Goal: Information Seeking & Learning: Learn about a topic

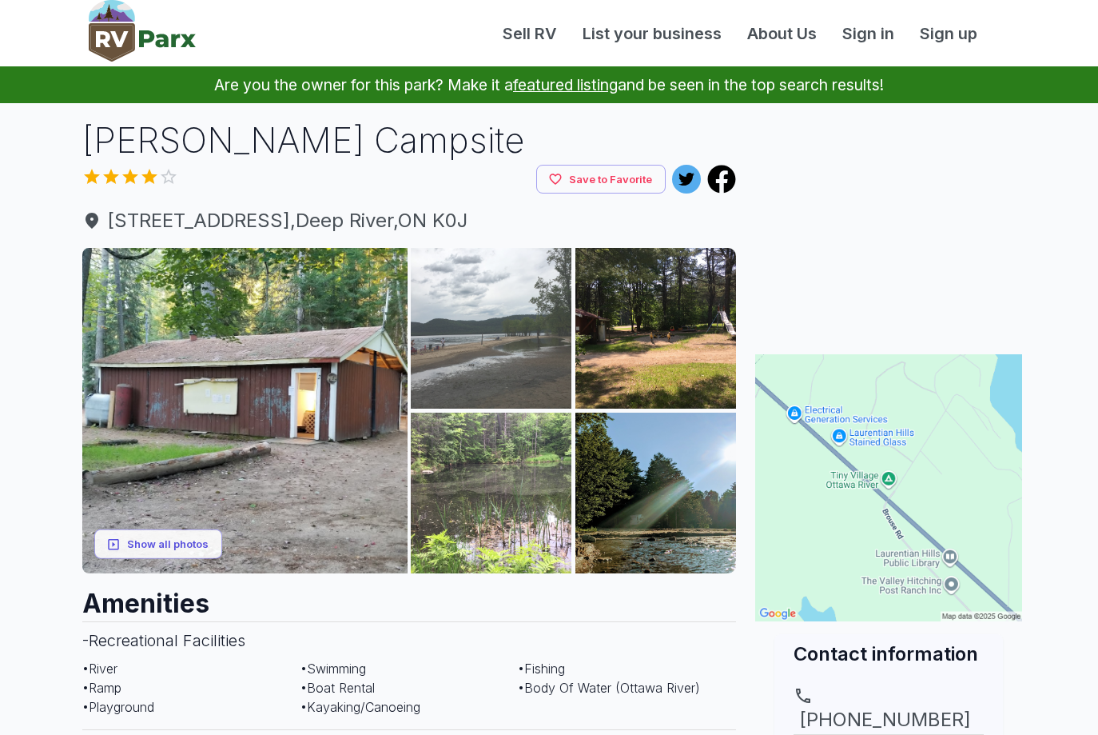
click at [491, 369] on img at bounding box center [491, 328] width 161 height 161
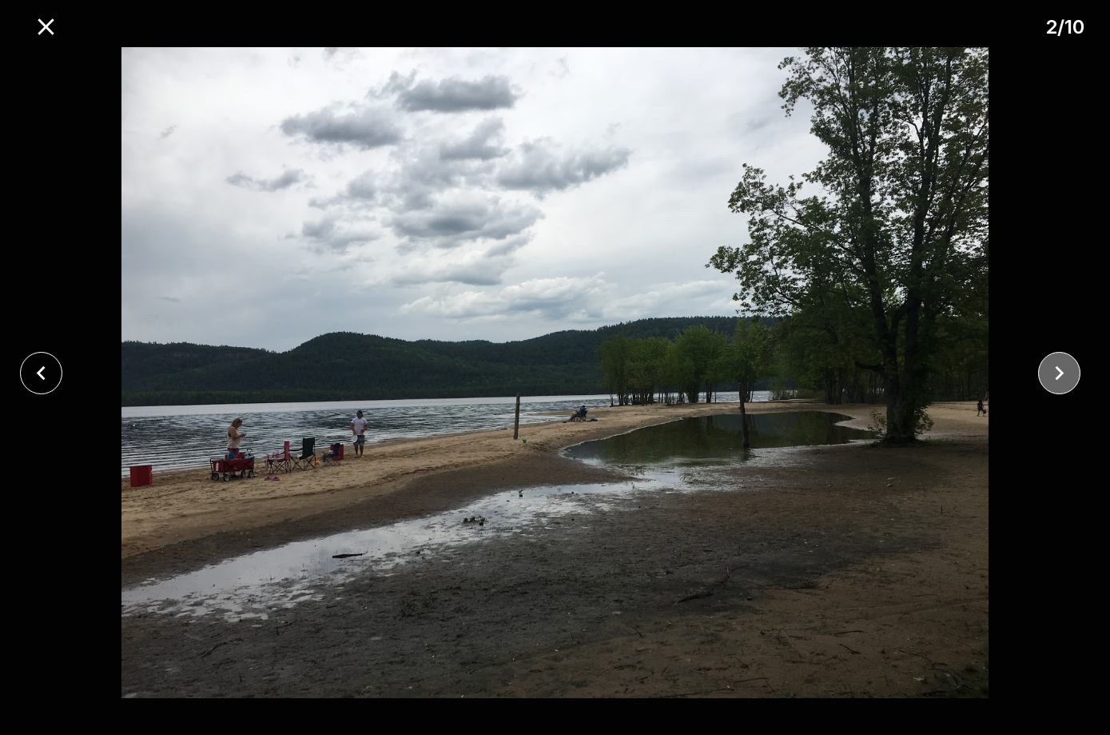
click at [1053, 369] on icon "close" at bounding box center [1060, 373] width 28 height 28
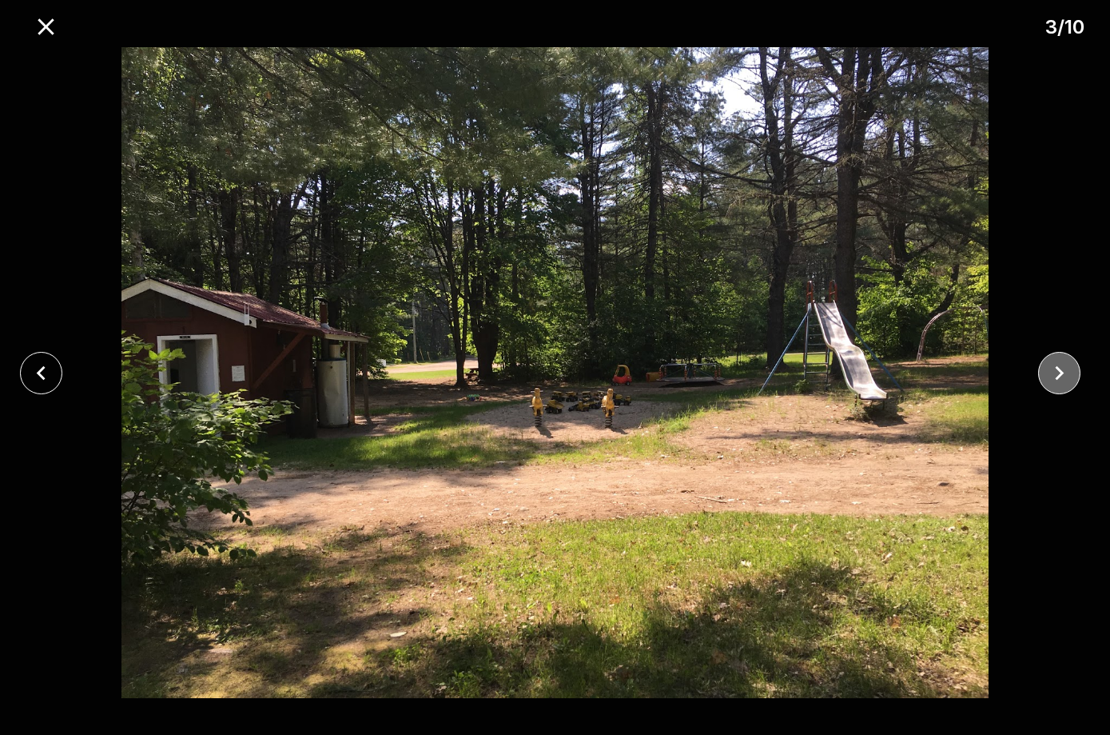
click at [1053, 369] on icon "close" at bounding box center [1060, 373] width 28 height 28
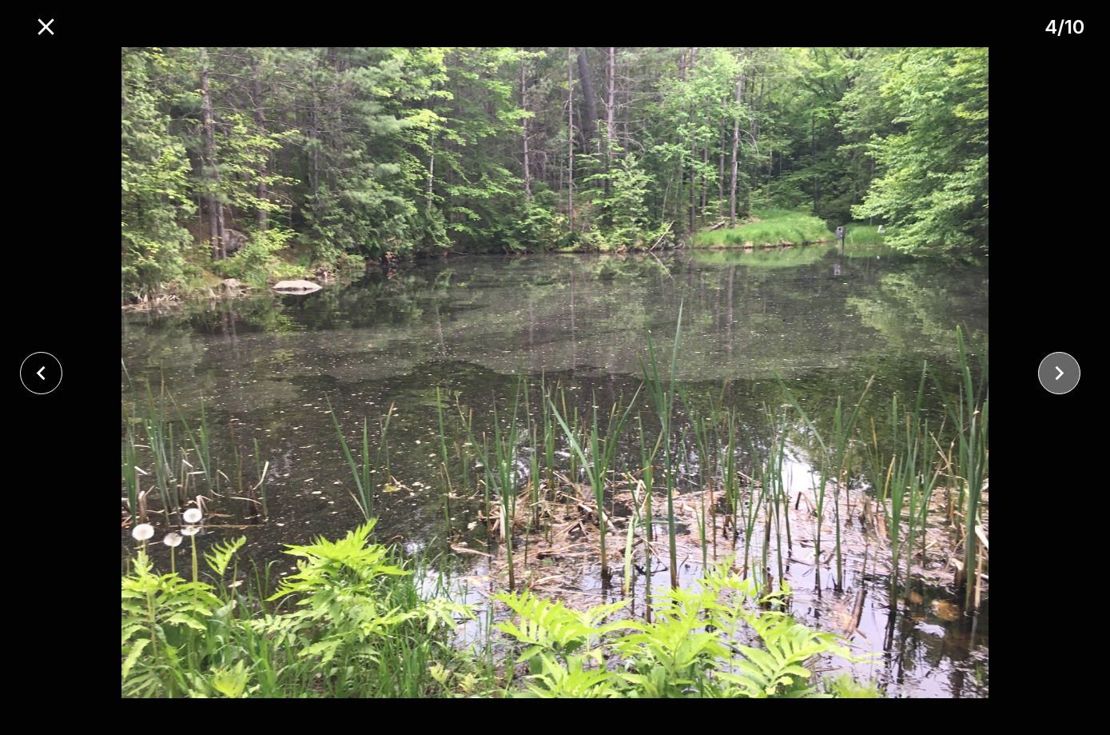
click at [1053, 369] on icon "close" at bounding box center [1060, 373] width 28 height 28
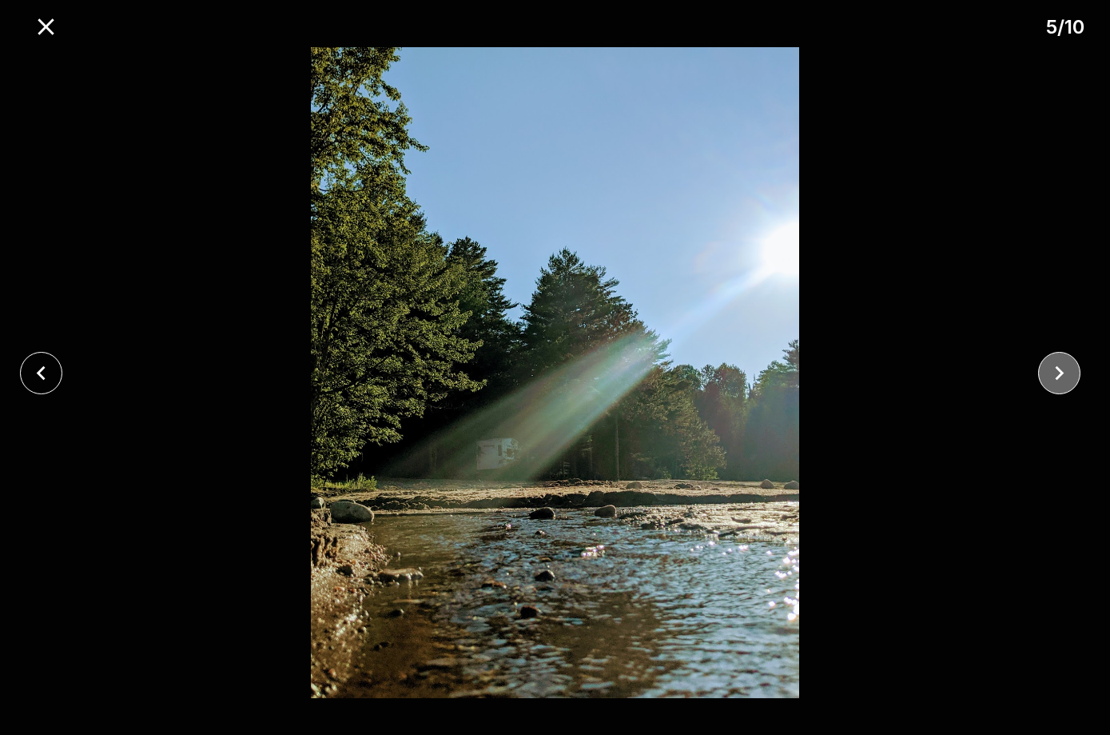
click at [1053, 369] on icon "close" at bounding box center [1060, 373] width 28 height 28
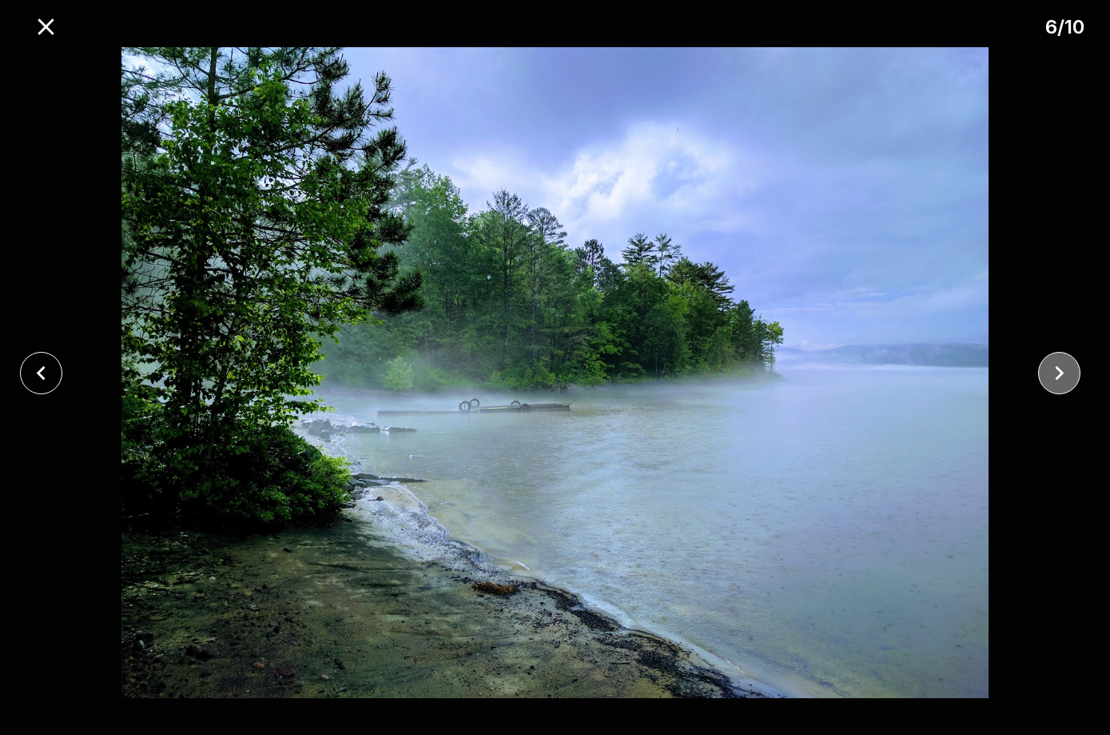
click at [1058, 372] on icon "close" at bounding box center [1060, 373] width 28 height 28
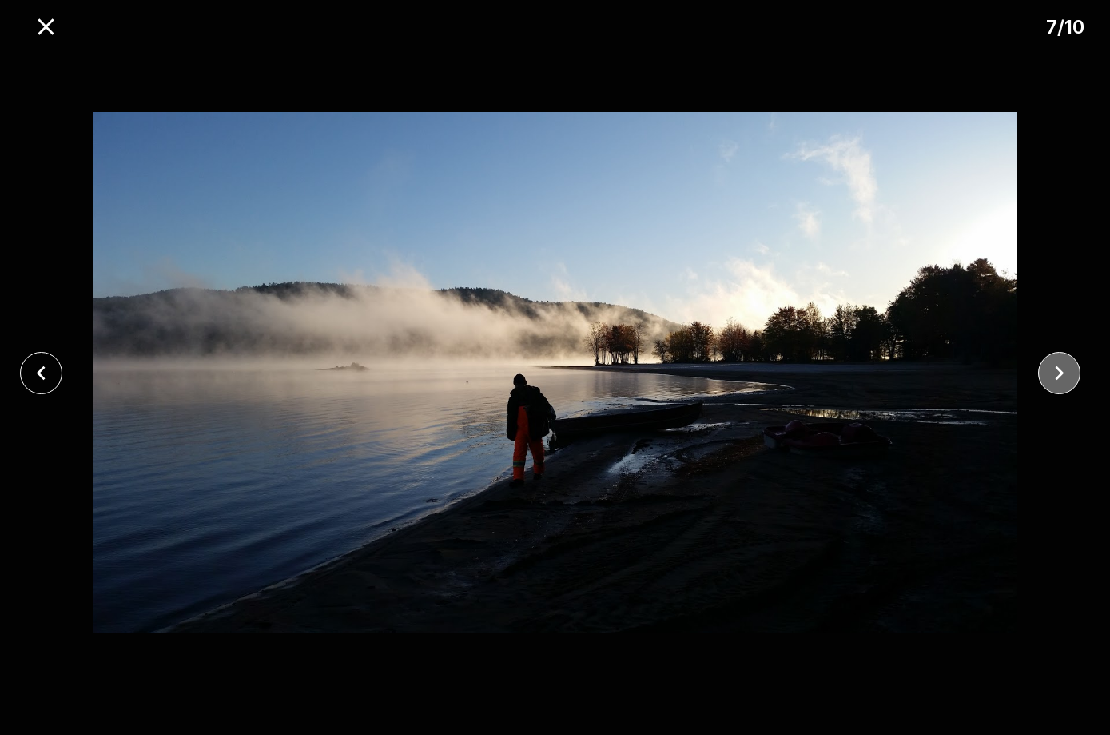
click at [1058, 372] on icon "close" at bounding box center [1060, 373] width 28 height 28
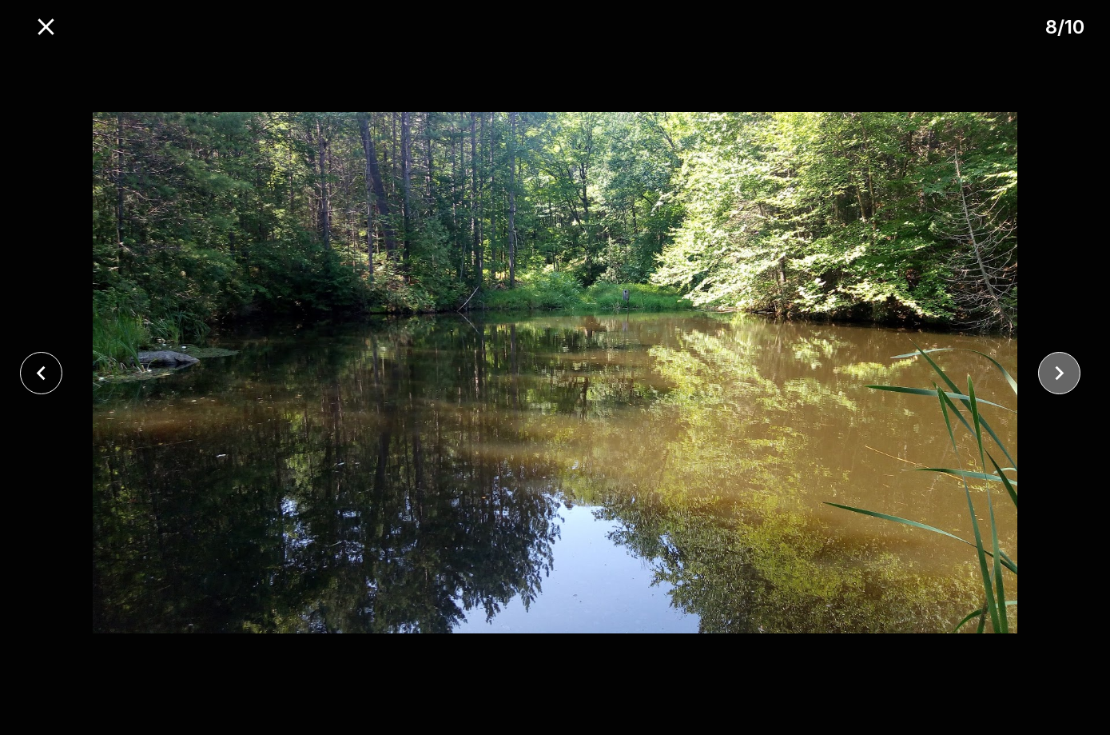
click at [1058, 372] on icon "close" at bounding box center [1060, 373] width 28 height 28
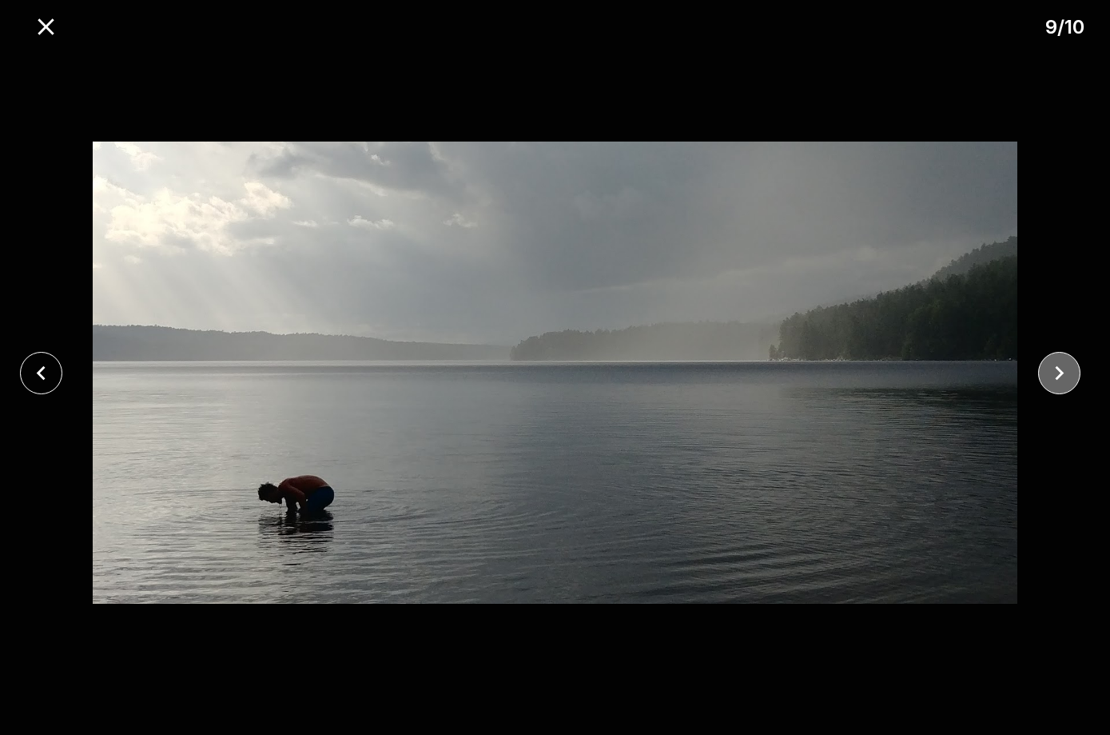
click at [1058, 372] on icon "close" at bounding box center [1060, 373] width 28 height 28
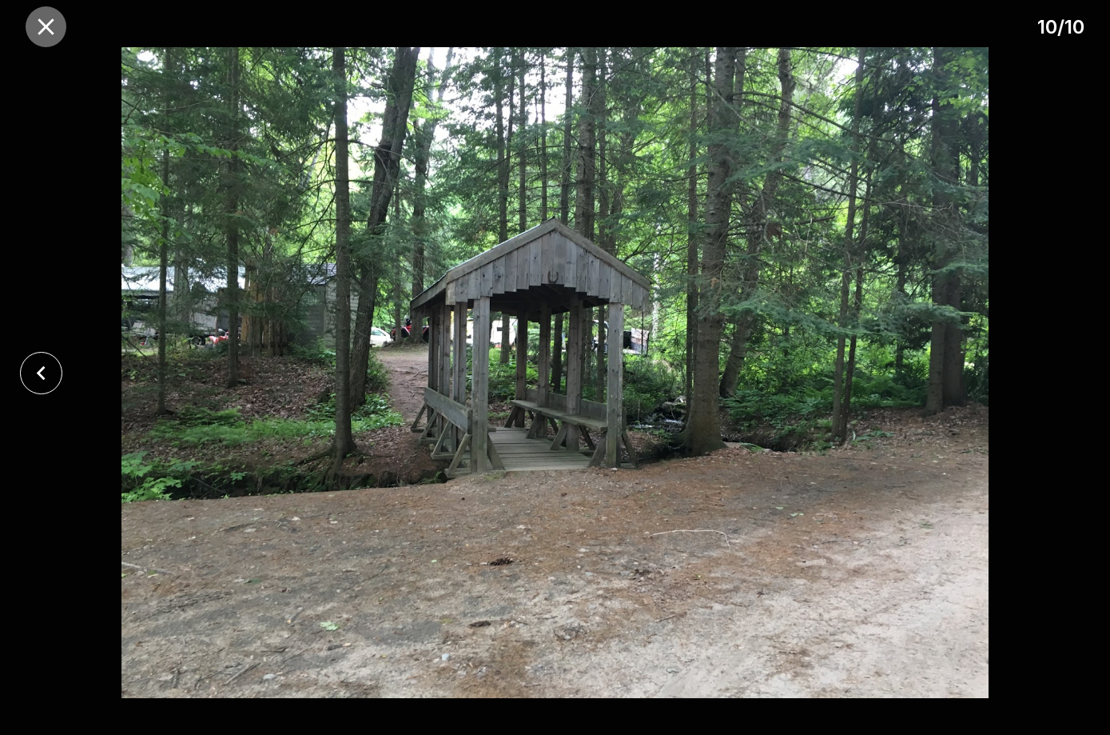
click at [47, 22] on icon "close" at bounding box center [46, 27] width 28 height 28
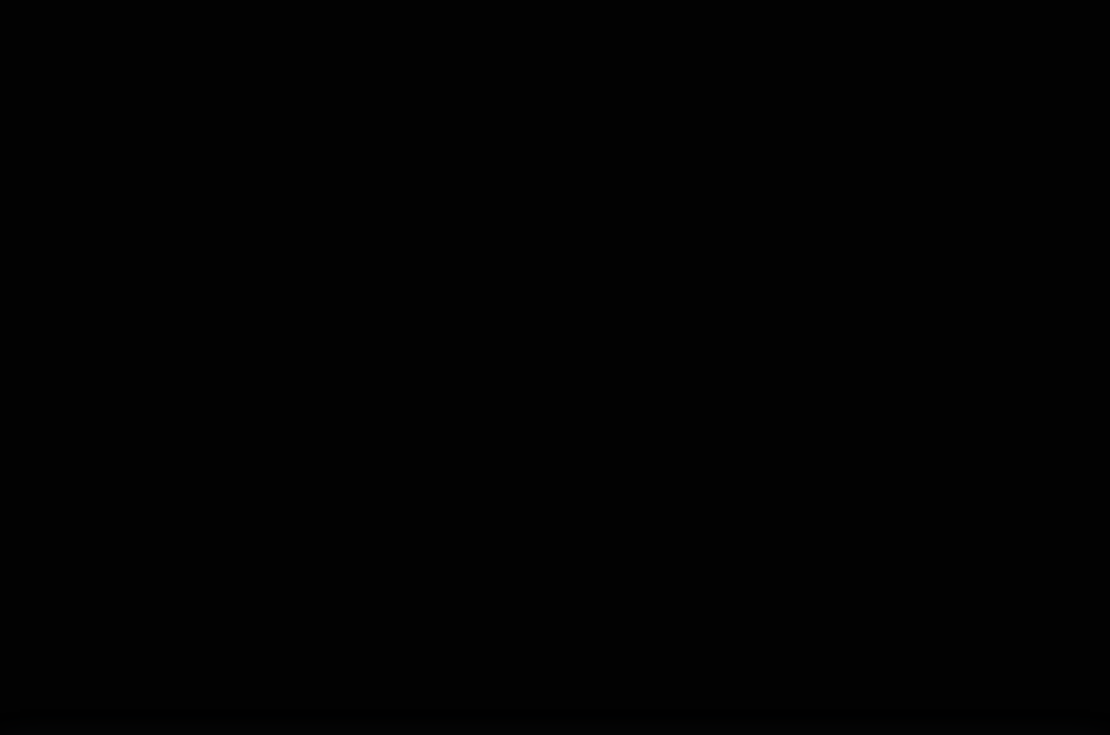
click at [47, 22] on div at bounding box center [555, 367] width 1110 height 735
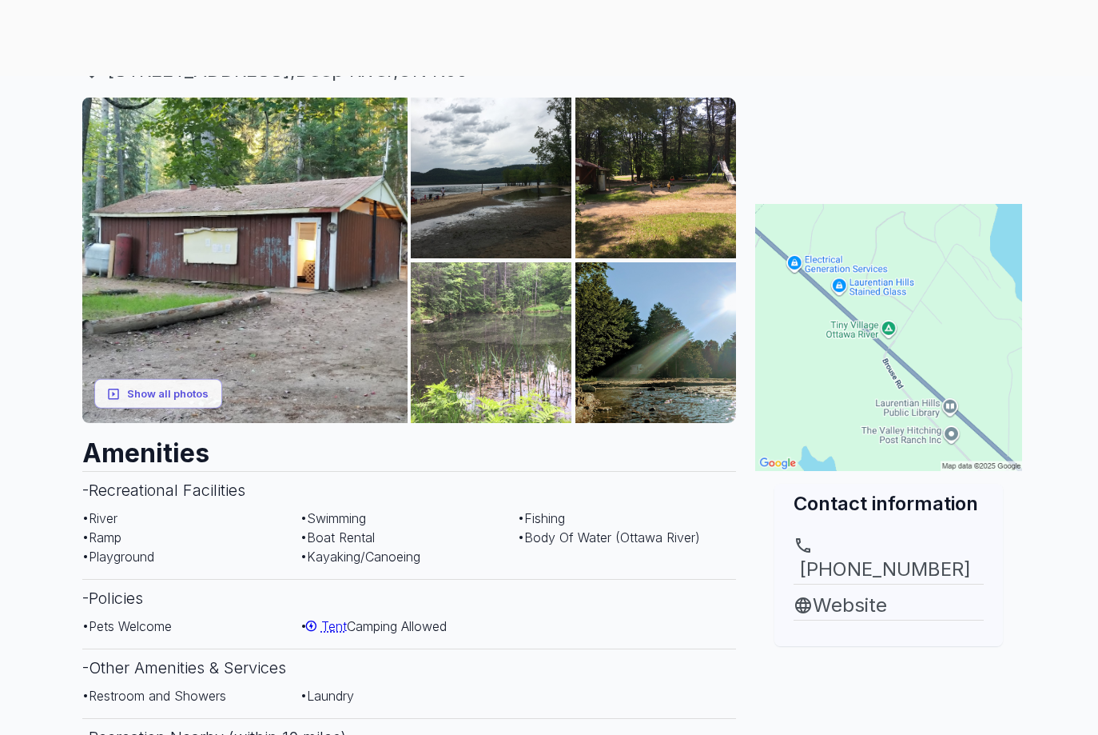
scroll to position [240, 0]
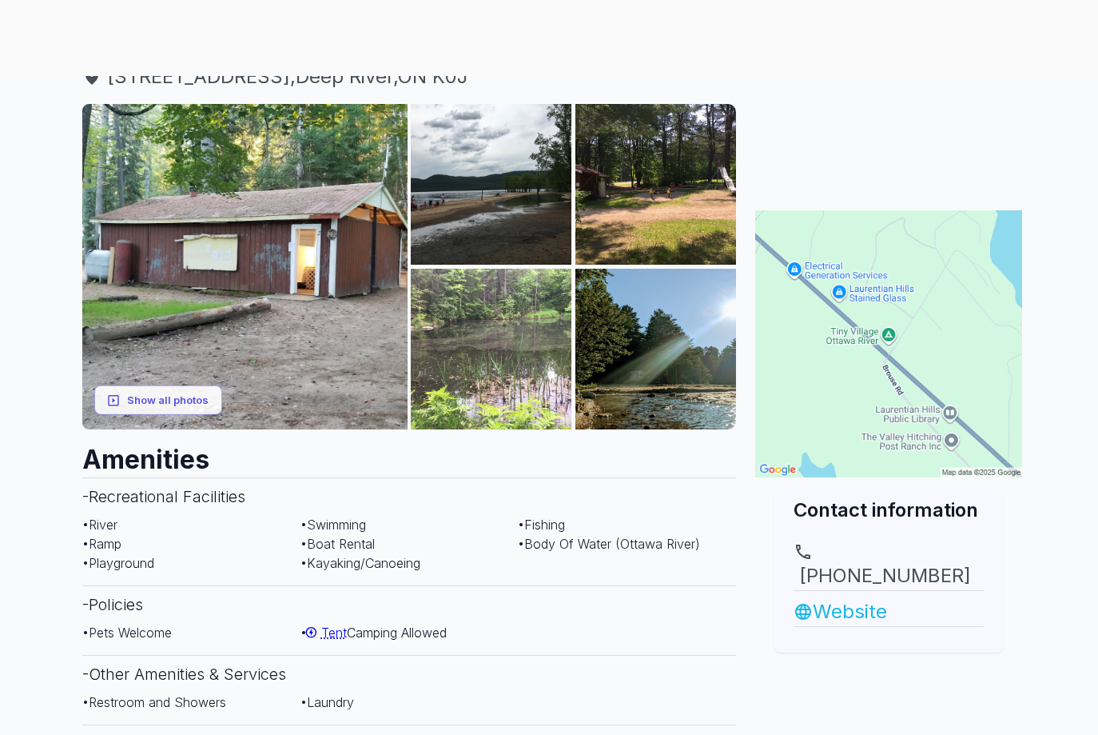
click at [842, 597] on link "Website" at bounding box center [889, 611] width 190 height 29
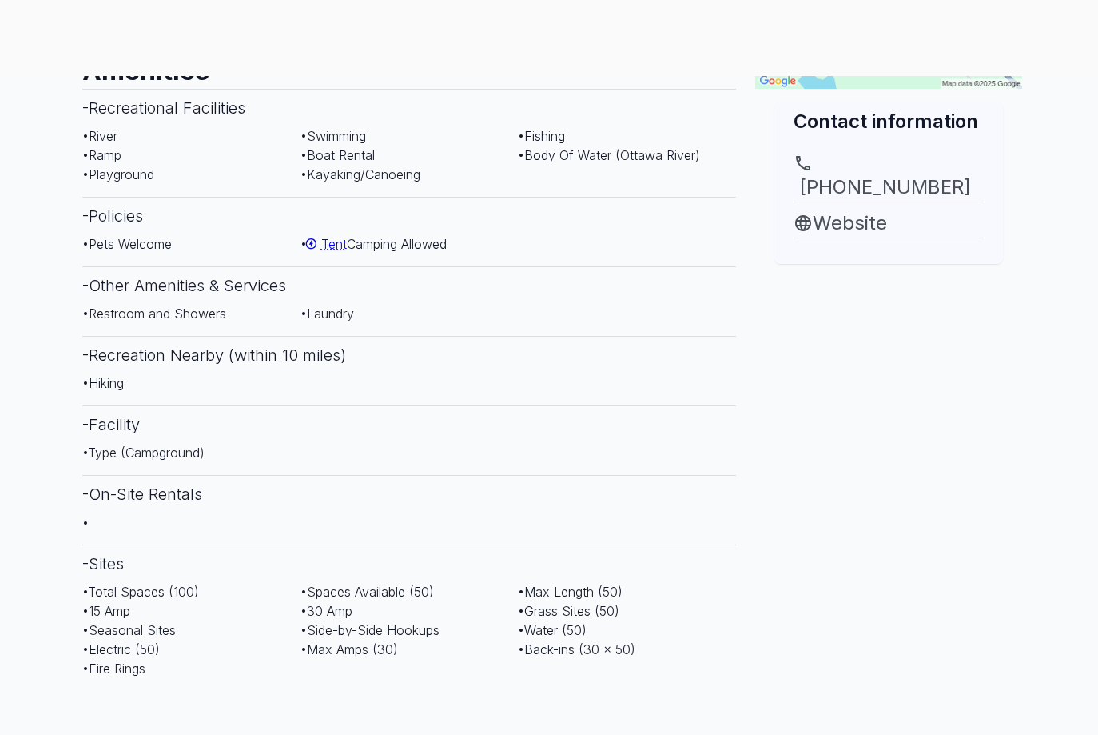
scroll to position [639, 0]
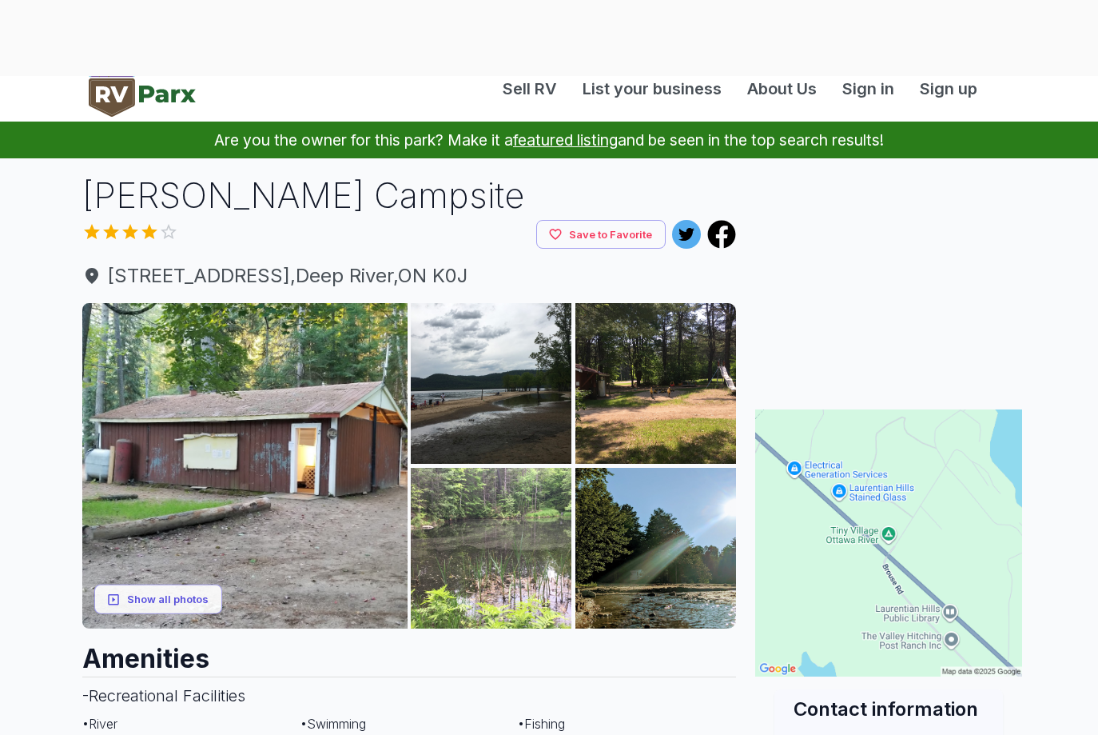
scroll to position [80, 0]
